Goal: Entertainment & Leisure: Consume media (video, audio)

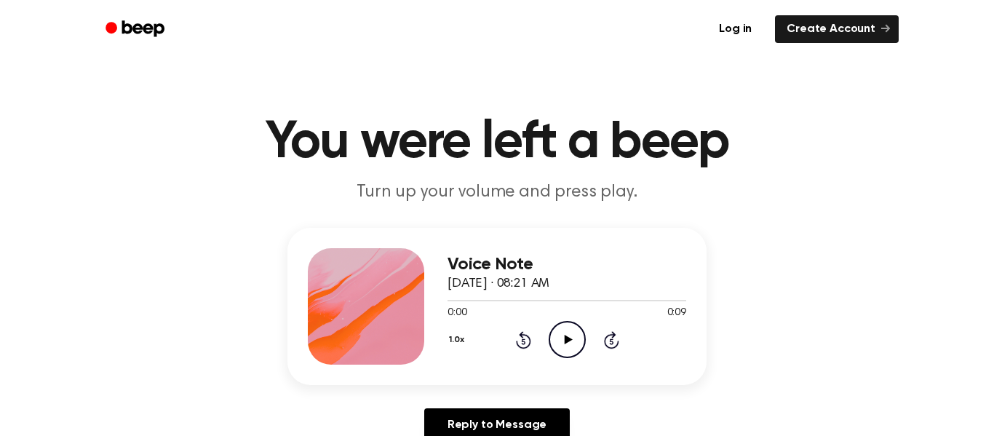
click at [564, 337] on icon at bounding box center [568, 339] width 8 height 9
click at [568, 338] on icon at bounding box center [568, 339] width 8 height 9
click at [568, 338] on icon at bounding box center [567, 339] width 7 height 9
click at [560, 331] on icon "Play Audio" at bounding box center [567, 339] width 37 height 37
click at [566, 323] on icon "Play Audio" at bounding box center [567, 339] width 37 height 37
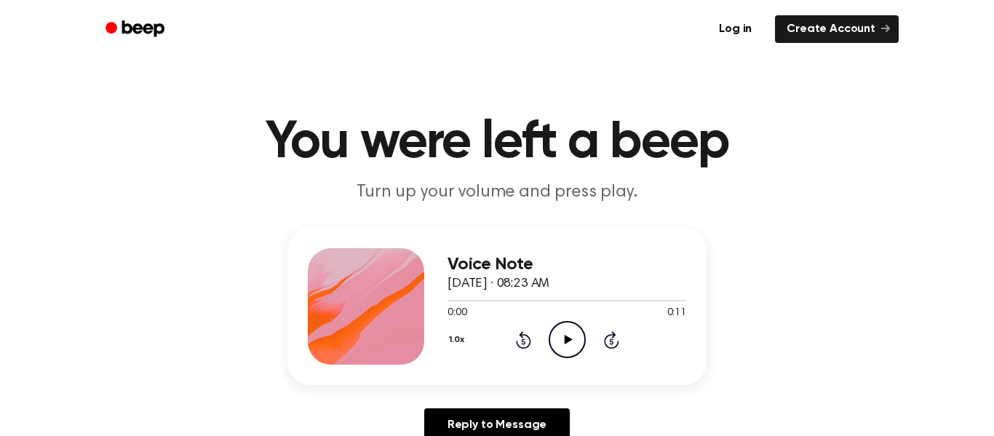
click at [558, 343] on icon "Play Audio" at bounding box center [567, 339] width 37 height 37
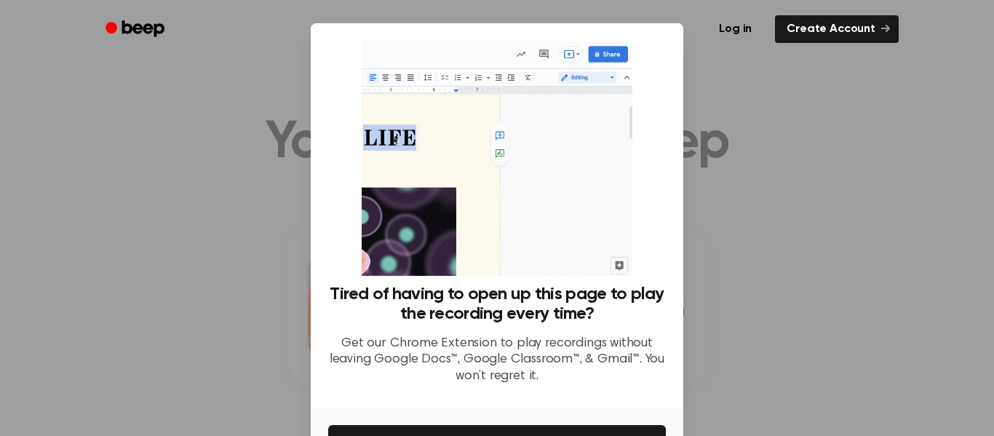
click at [674, 55] on div "Log in Create Account" at bounding box center [497, 29] width 804 height 58
click at [129, 27] on icon "Beep" at bounding box center [143, 28] width 42 height 16
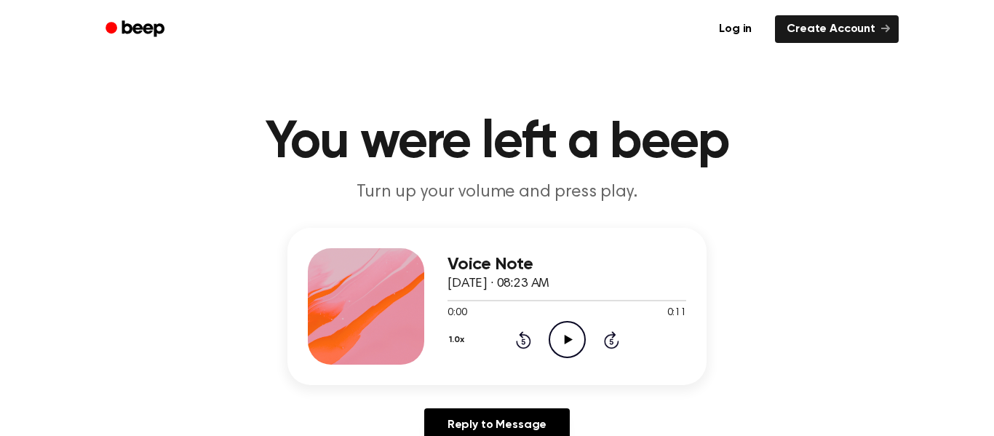
click at [567, 339] on icon at bounding box center [568, 339] width 8 height 9
click at [565, 336] on icon at bounding box center [567, 339] width 7 height 9
click at [567, 344] on icon "Play Audio" at bounding box center [567, 339] width 37 height 37
click at [567, 341] on icon at bounding box center [568, 339] width 8 height 9
click at [569, 335] on icon "Pause Audio" at bounding box center [567, 339] width 37 height 37
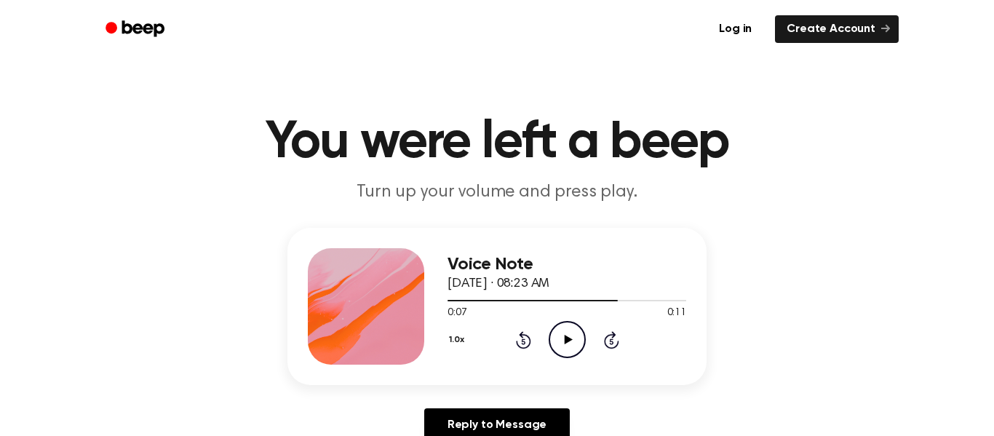
click at [566, 337] on icon at bounding box center [568, 339] width 8 height 9
click at [566, 339] on icon at bounding box center [567, 339] width 7 height 9
click at [566, 339] on icon at bounding box center [568, 339] width 8 height 9
click at [570, 349] on icon "Play Audio" at bounding box center [567, 339] width 37 height 37
click at [566, 339] on icon at bounding box center [568, 339] width 8 height 9
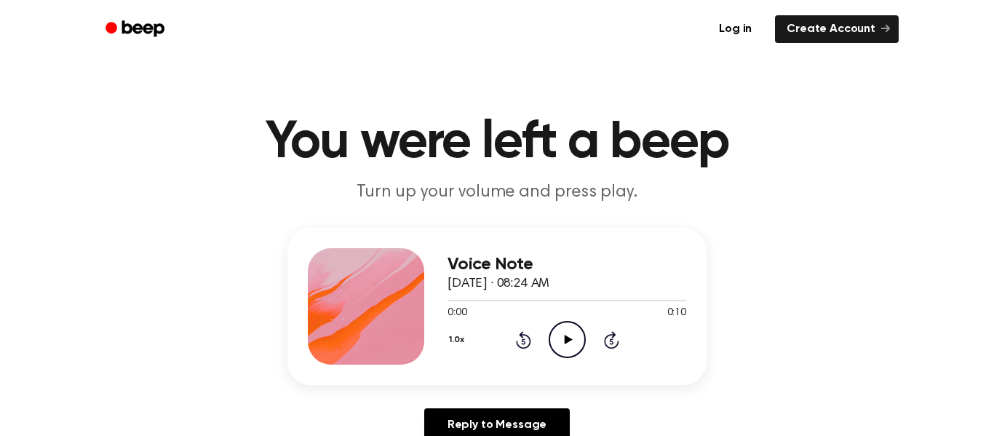
click at [581, 331] on icon "Play Audio" at bounding box center [567, 339] width 37 height 37
click at [558, 342] on icon "Play Audio" at bounding box center [567, 339] width 37 height 37
click at [552, 340] on icon "Play Audio" at bounding box center [567, 339] width 37 height 37
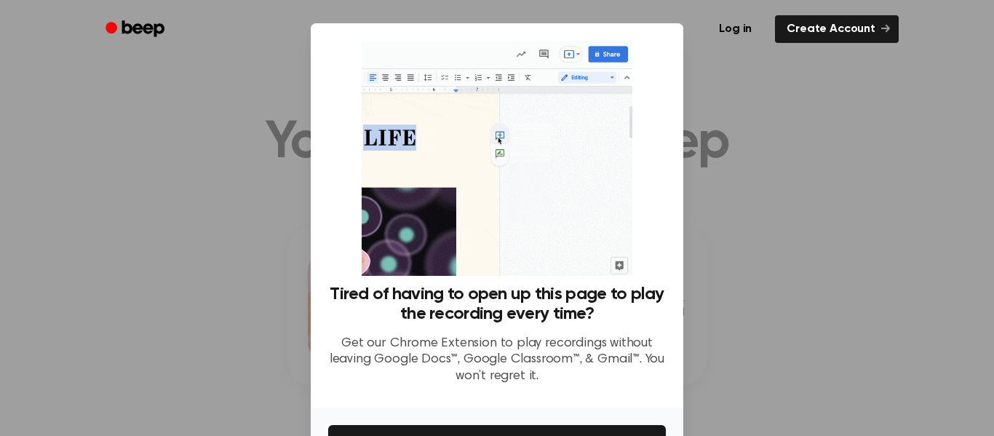
click at [666, 49] on div "Log in Create Account" at bounding box center [497, 29] width 804 height 58
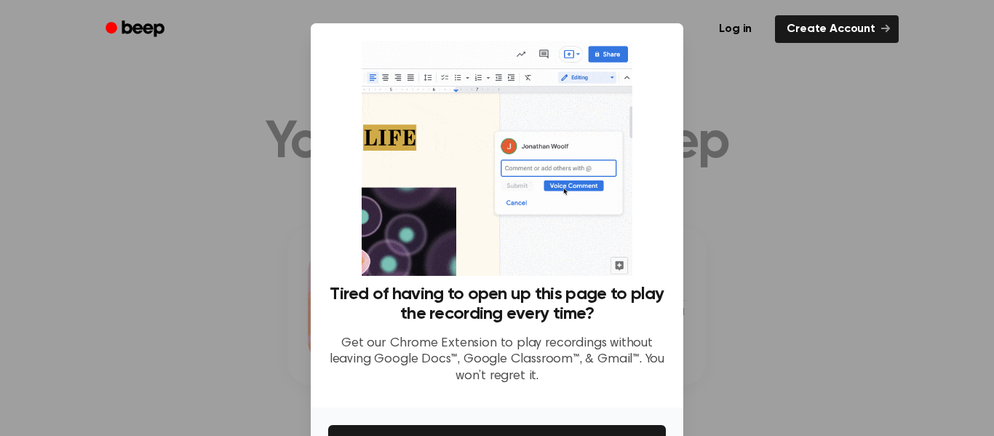
click at [666, 49] on div "Log in Create Account" at bounding box center [497, 29] width 804 height 58
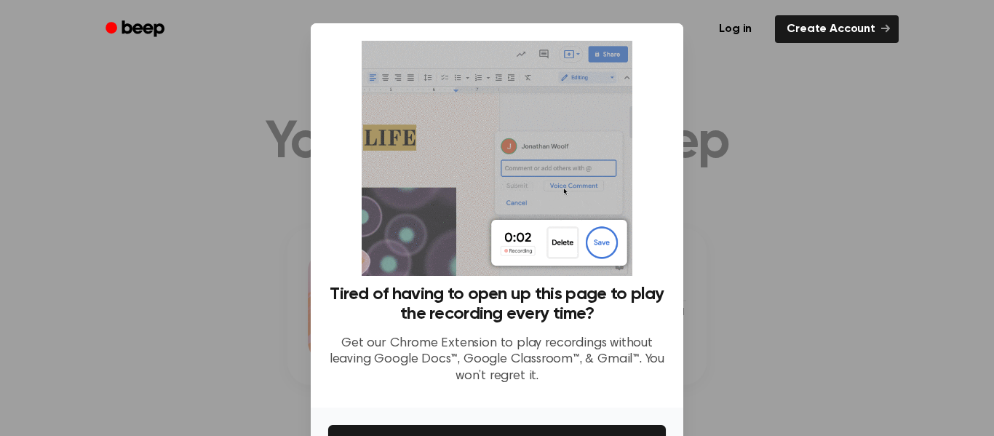
click at [810, 96] on div at bounding box center [497, 218] width 994 height 436
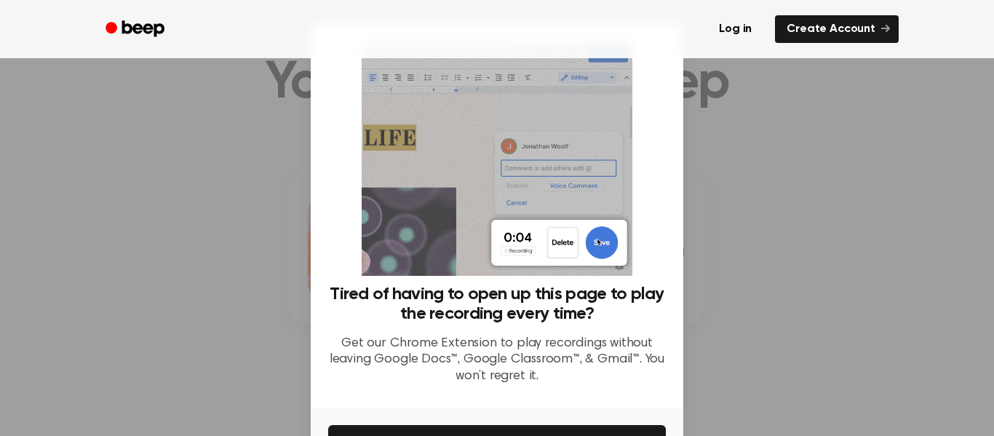
scroll to position [95, 0]
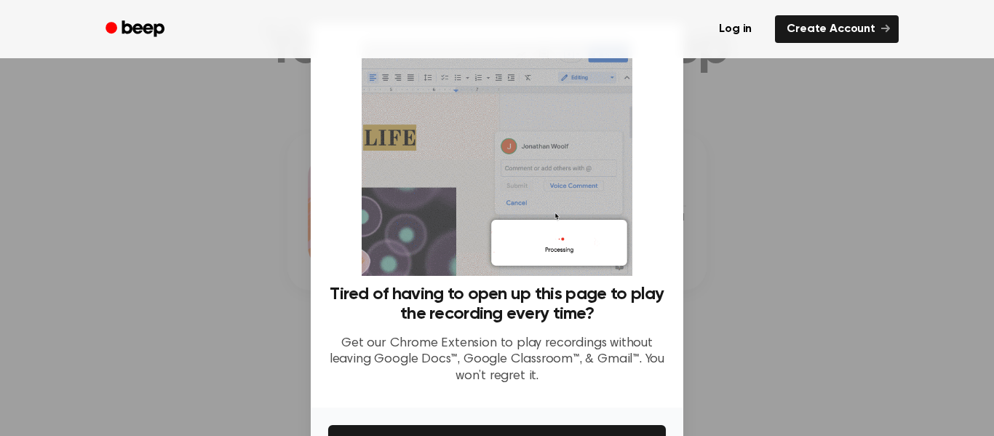
drag, startPoint x: 674, startPoint y: 161, endPoint x: 668, endPoint y: 229, distance: 68.7
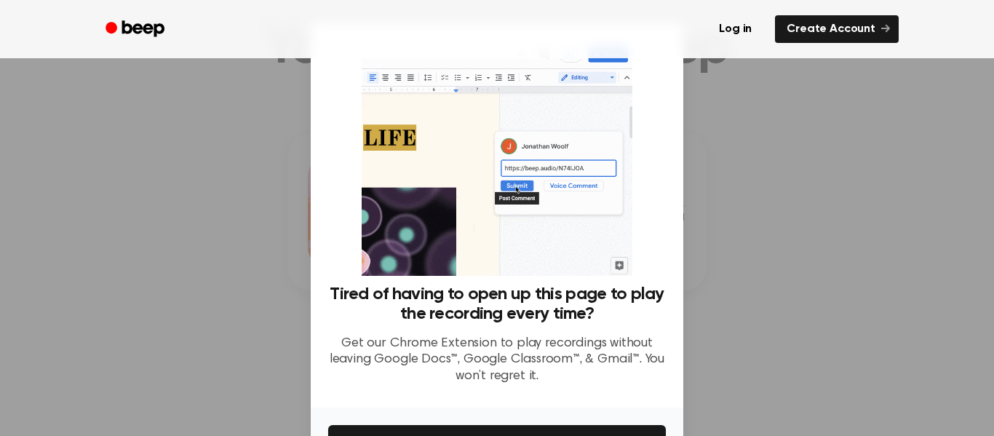
click at [668, 229] on div "Tired of having to open up this page to play the recording every time? Get our …" at bounding box center [497, 215] width 373 height 384
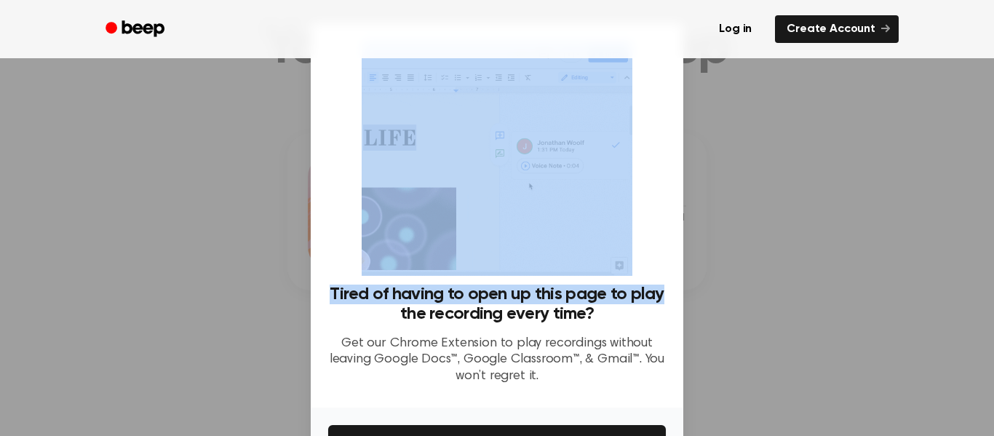
drag, startPoint x: 668, startPoint y: 229, endPoint x: 676, endPoint y: 255, distance: 26.5
click at [676, 255] on div "Tired of having to open up this page to play the recording every time? Get our …" at bounding box center [497, 215] width 373 height 384
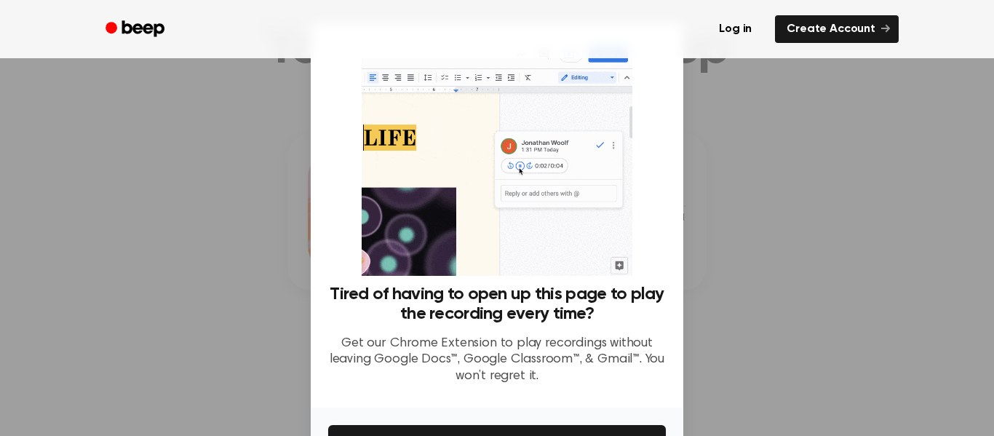
click at [722, 83] on div at bounding box center [497, 218] width 994 height 436
click at [719, 89] on div at bounding box center [497, 218] width 994 height 436
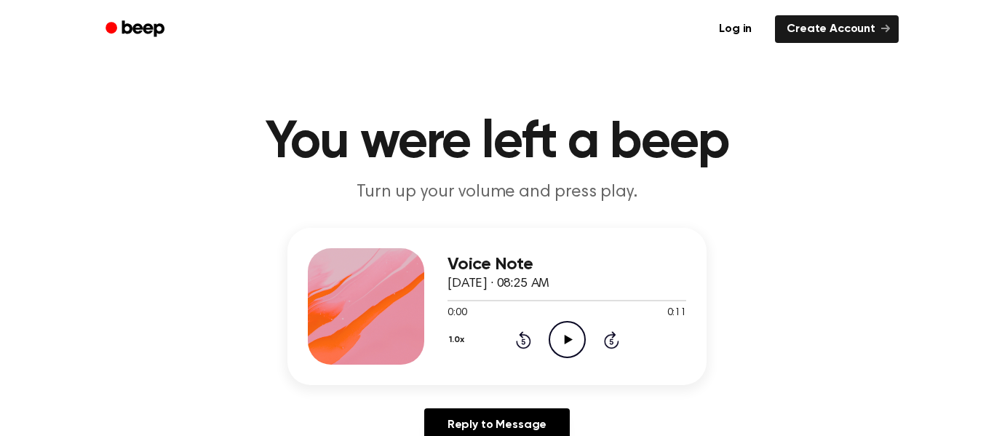
click at [564, 337] on icon at bounding box center [568, 339] width 8 height 9
click at [561, 332] on icon "Play Audio" at bounding box center [567, 339] width 37 height 37
click at [563, 340] on icon "Pause Audio" at bounding box center [567, 339] width 37 height 37
click at [569, 360] on div "Voice Note [DATE] · 08:27 AM 0:00 0:10 Your browser does not support the [objec…" at bounding box center [567, 306] width 239 height 116
click at [571, 335] on icon "Play Audio" at bounding box center [567, 339] width 37 height 37
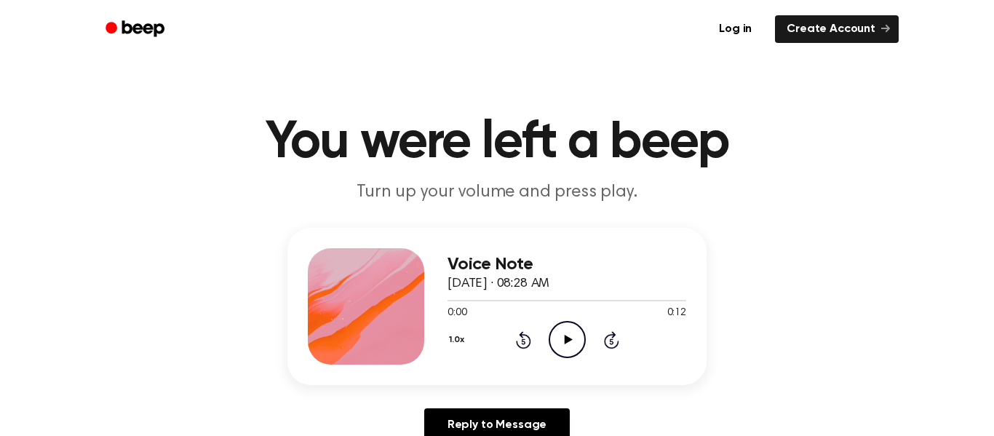
click at [555, 346] on icon "Play Audio" at bounding box center [567, 339] width 37 height 37
click at [559, 341] on icon "Play Audio" at bounding box center [567, 339] width 37 height 37
click at [555, 349] on icon "Play Audio" at bounding box center [567, 339] width 37 height 37
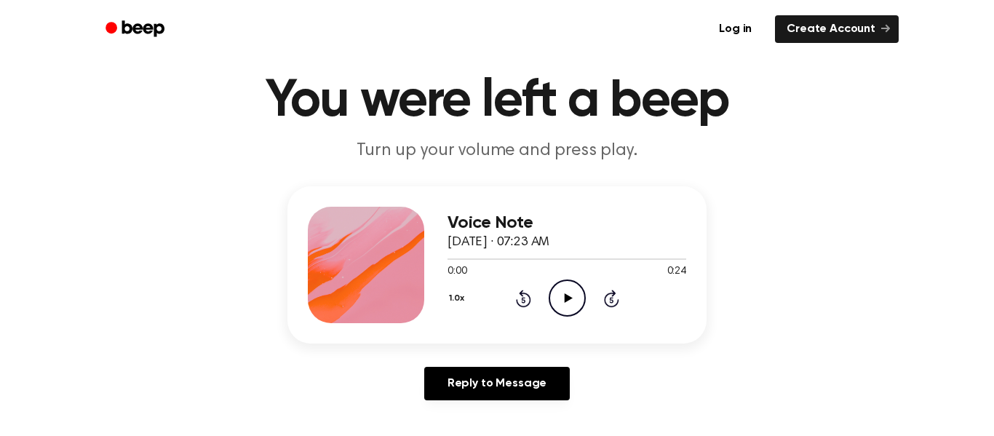
click at [562, 298] on icon "Play Audio" at bounding box center [567, 298] width 37 height 37
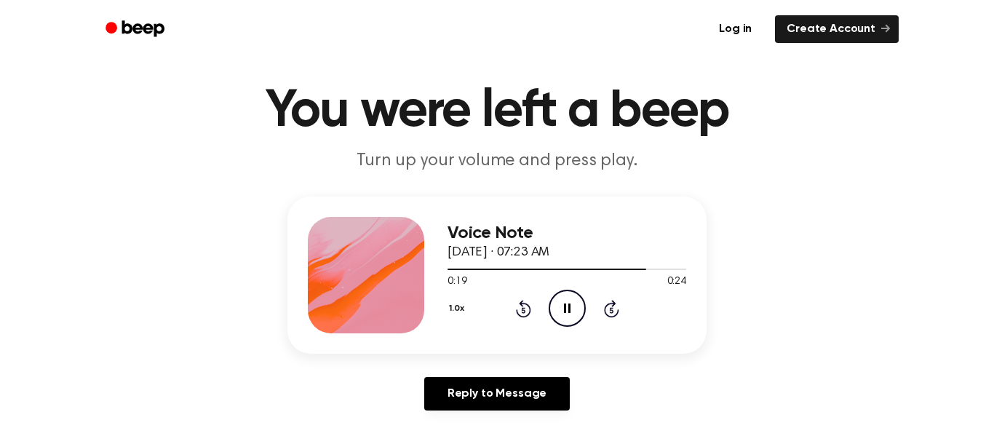
scroll to position [28, 0]
